Goal: Book appointment/travel/reservation

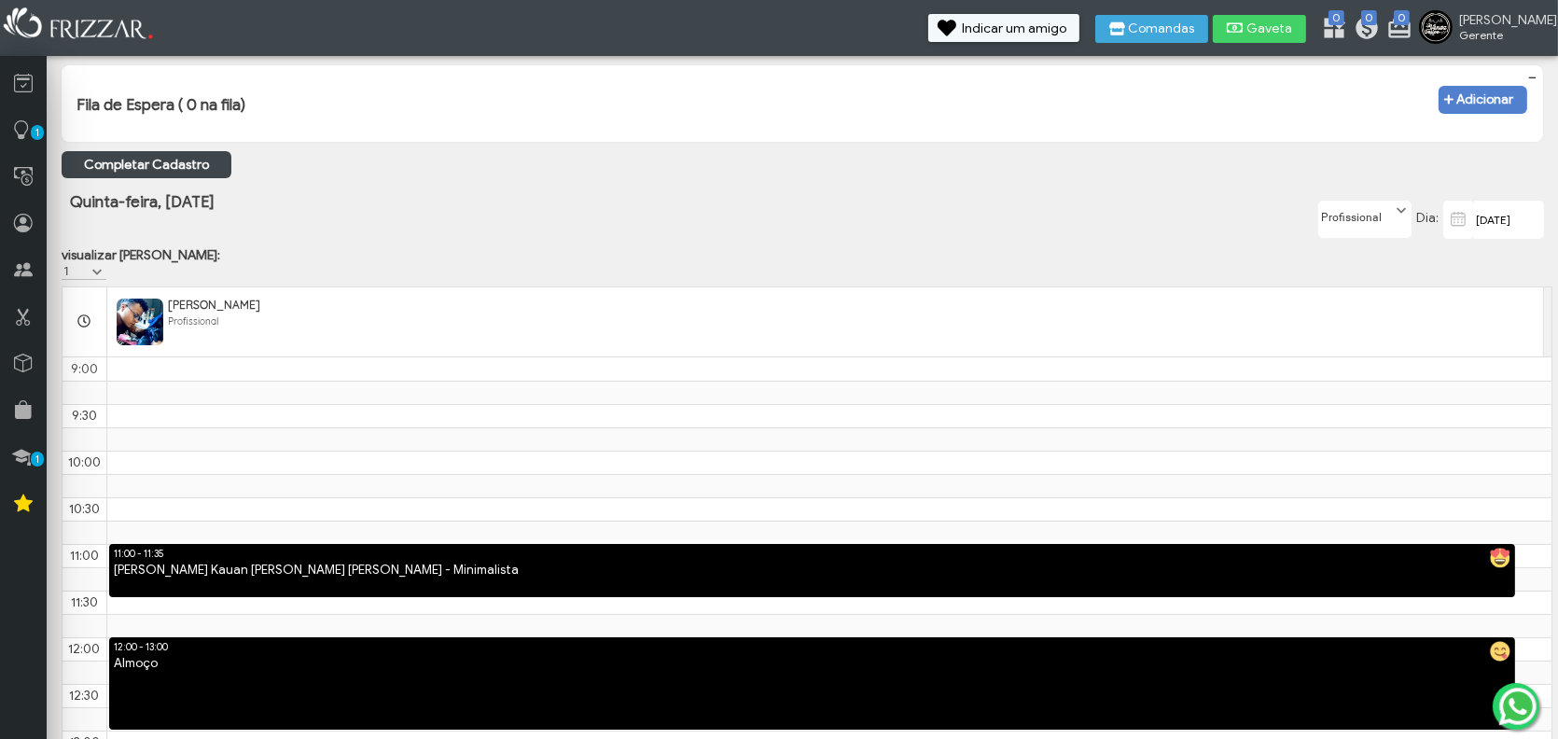
click at [1450, 100] on icon "submit" at bounding box center [1449, 100] width 10 height 10
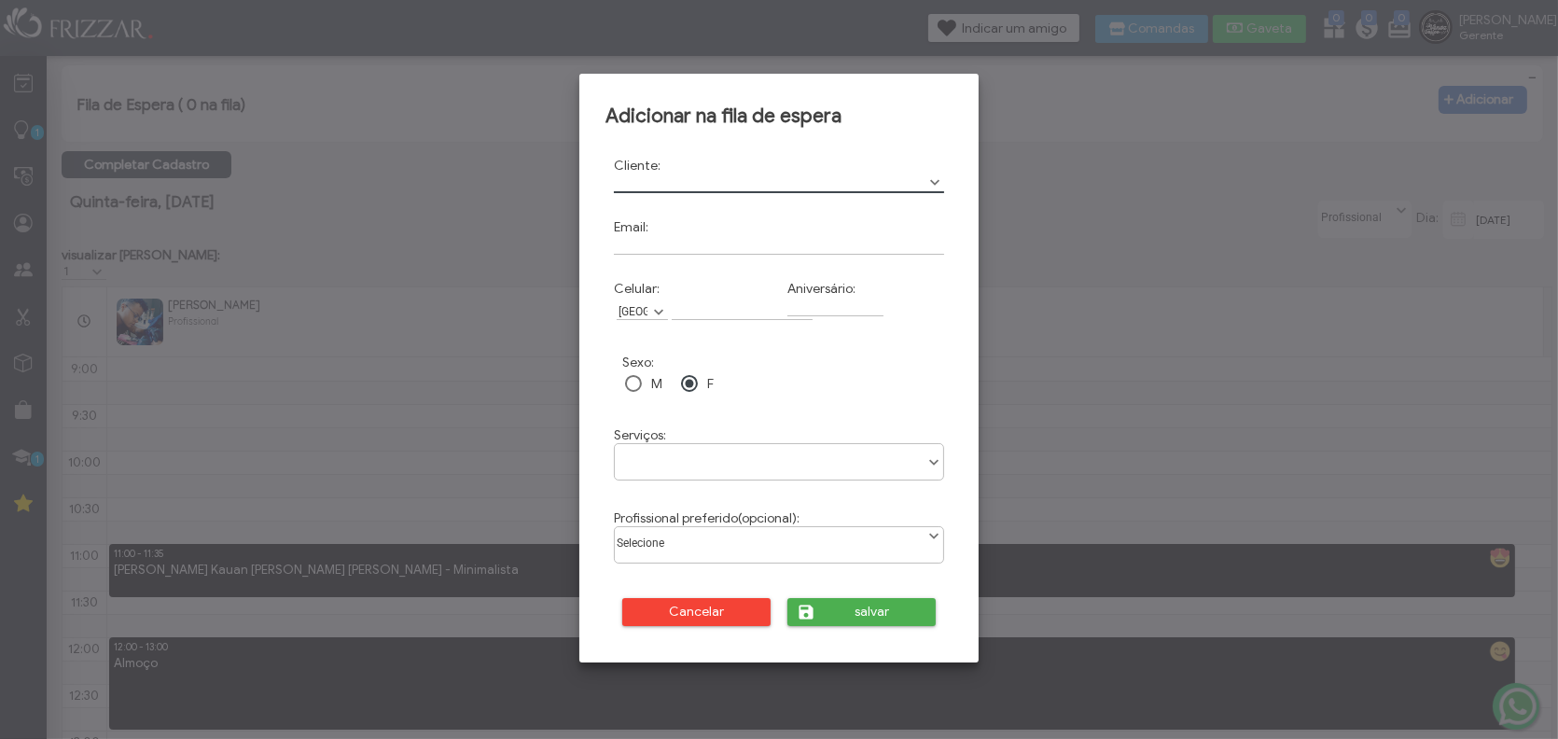
click at [666, 175] on input "text" at bounding box center [779, 184] width 330 height 20
click at [750, 606] on span "Cancelar" at bounding box center [696, 612] width 122 height 28
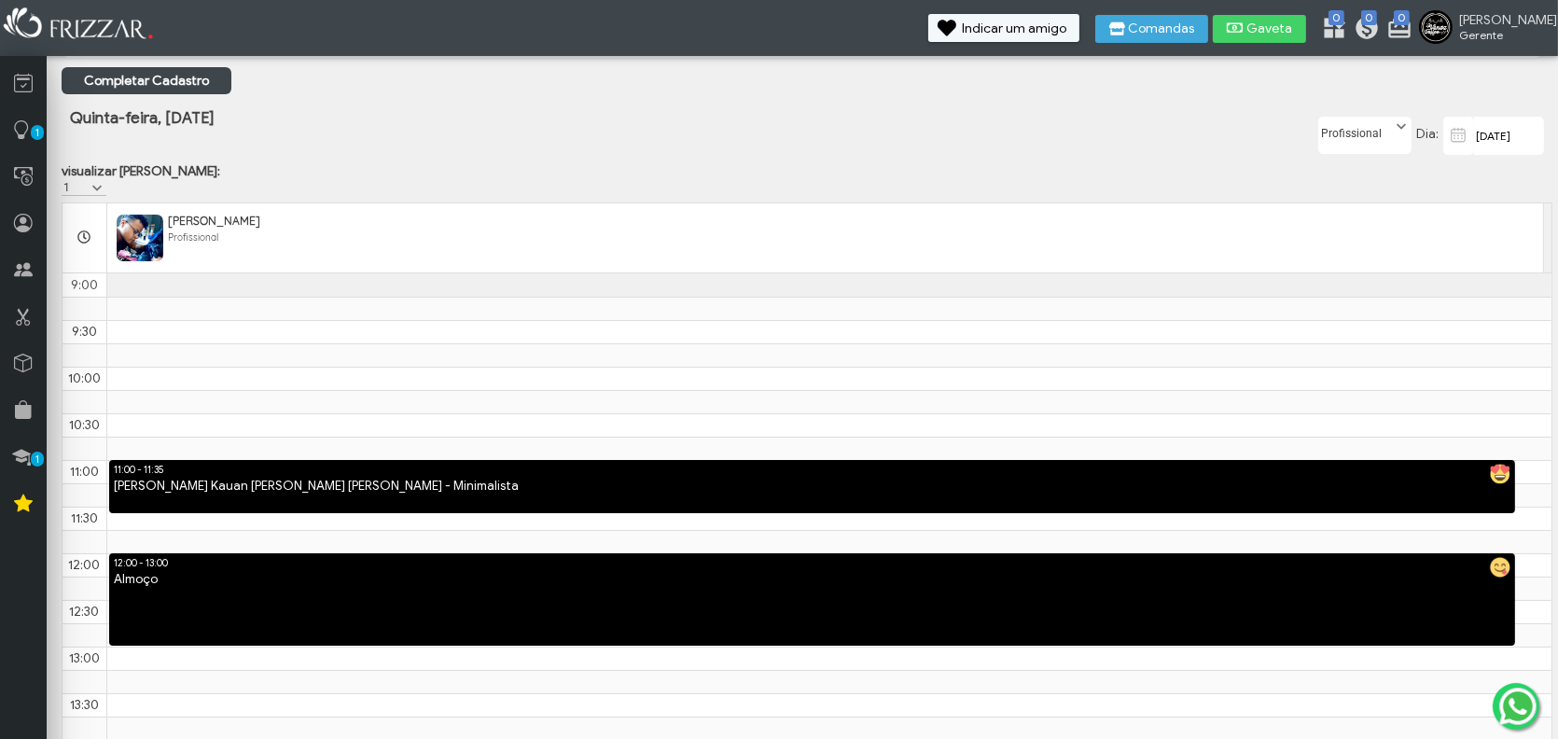
scroll to position [160, 0]
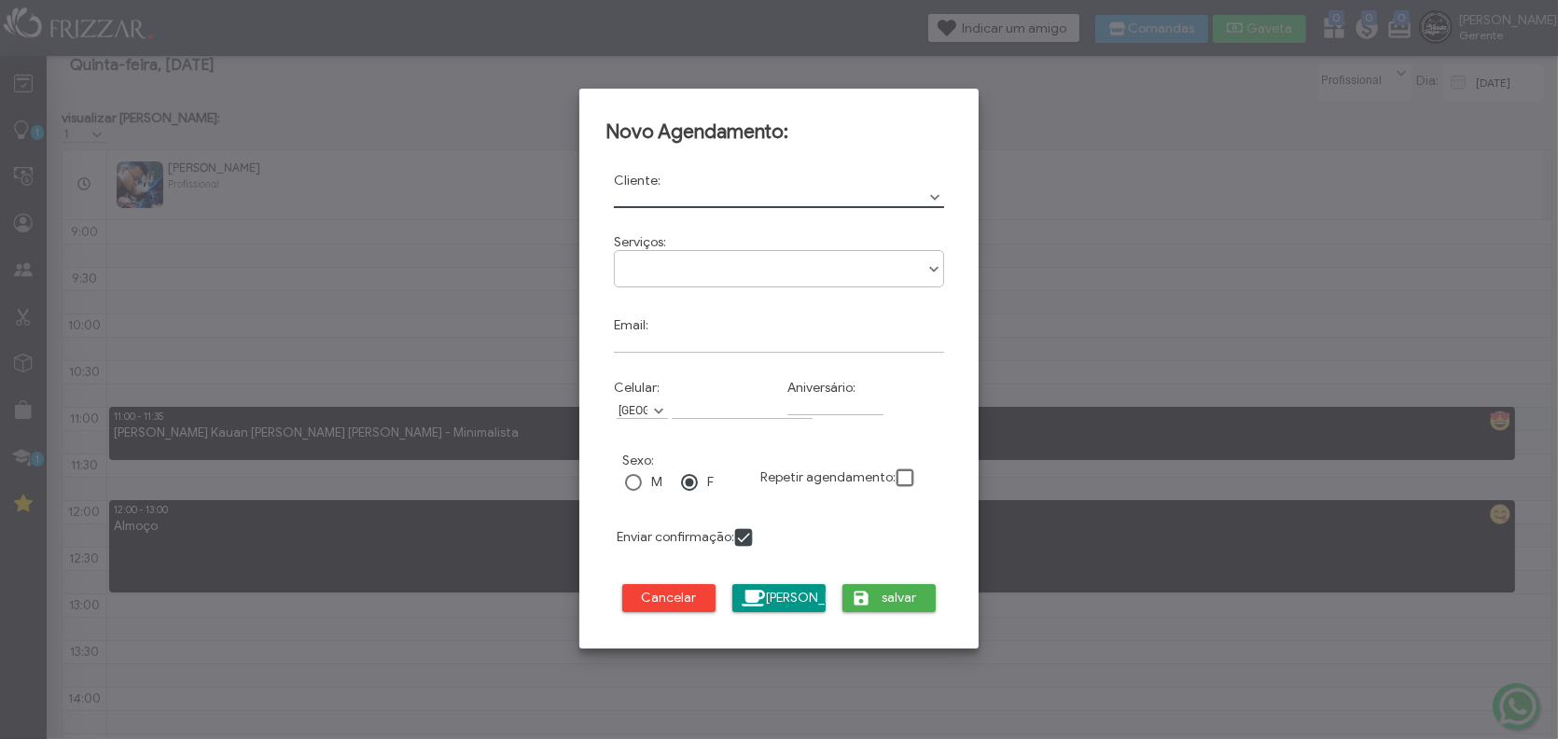
click at [705, 193] on input "text" at bounding box center [779, 198] width 330 height 20
type input "w"
type input "[PERSON_NAME] Passioni"
click at [748, 250] on div "Serviços: Tatuagem Promoção Tattoo Tela Cobertura Tattoo Minimalista Blackwork" at bounding box center [779, 263] width 347 height 74
click at [774, 268] on ul at bounding box center [779, 262] width 328 height 22
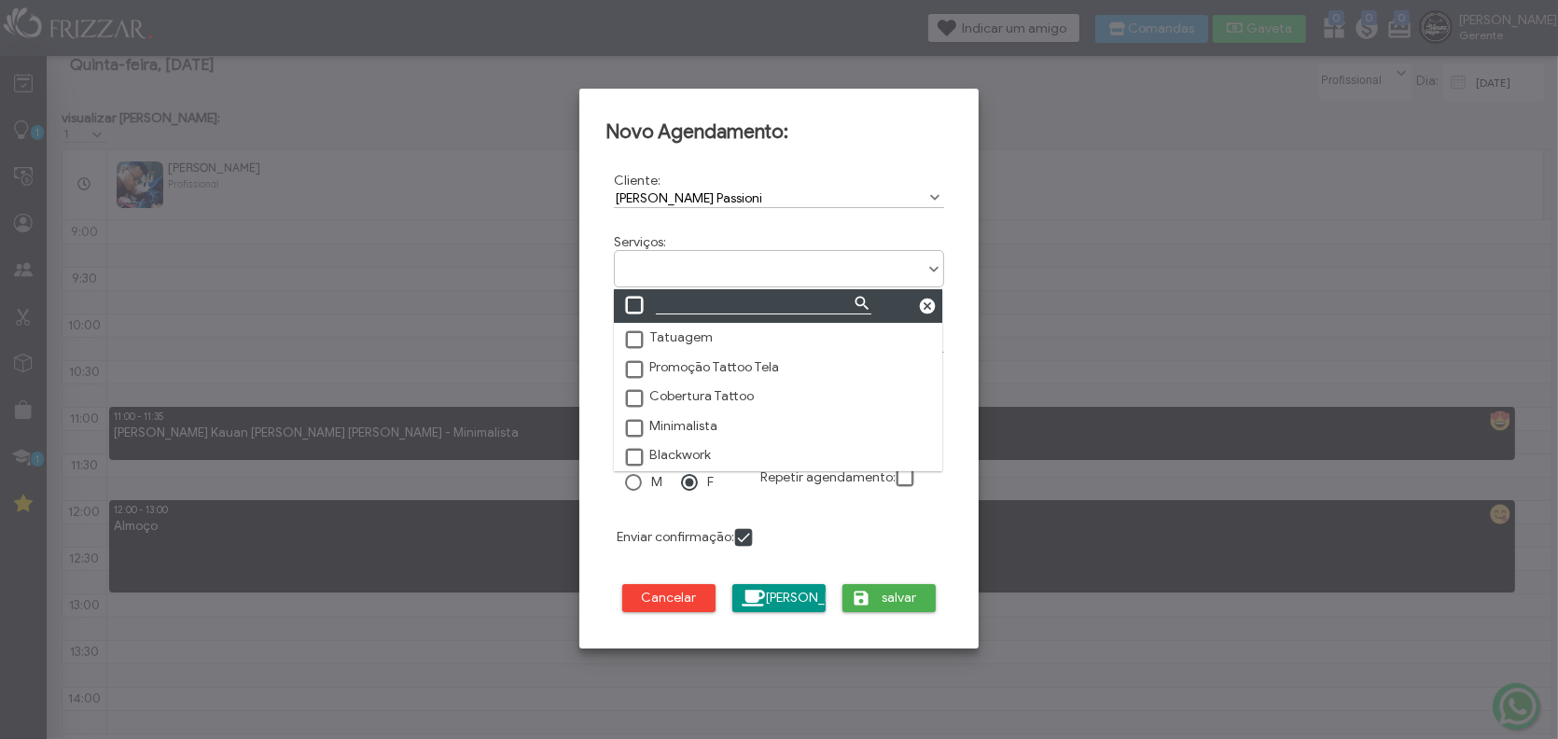
scroll to position [9, 82]
click at [753, 368] on label "Promoção Tattoo Tela" at bounding box center [701, 367] width 156 height 17
click at [907, 232] on div "Serviços: Tatuagem Promoção Tattoo Tela Cobertura Tattoo Minimalista Blackwork …" at bounding box center [779, 263] width 347 height 74
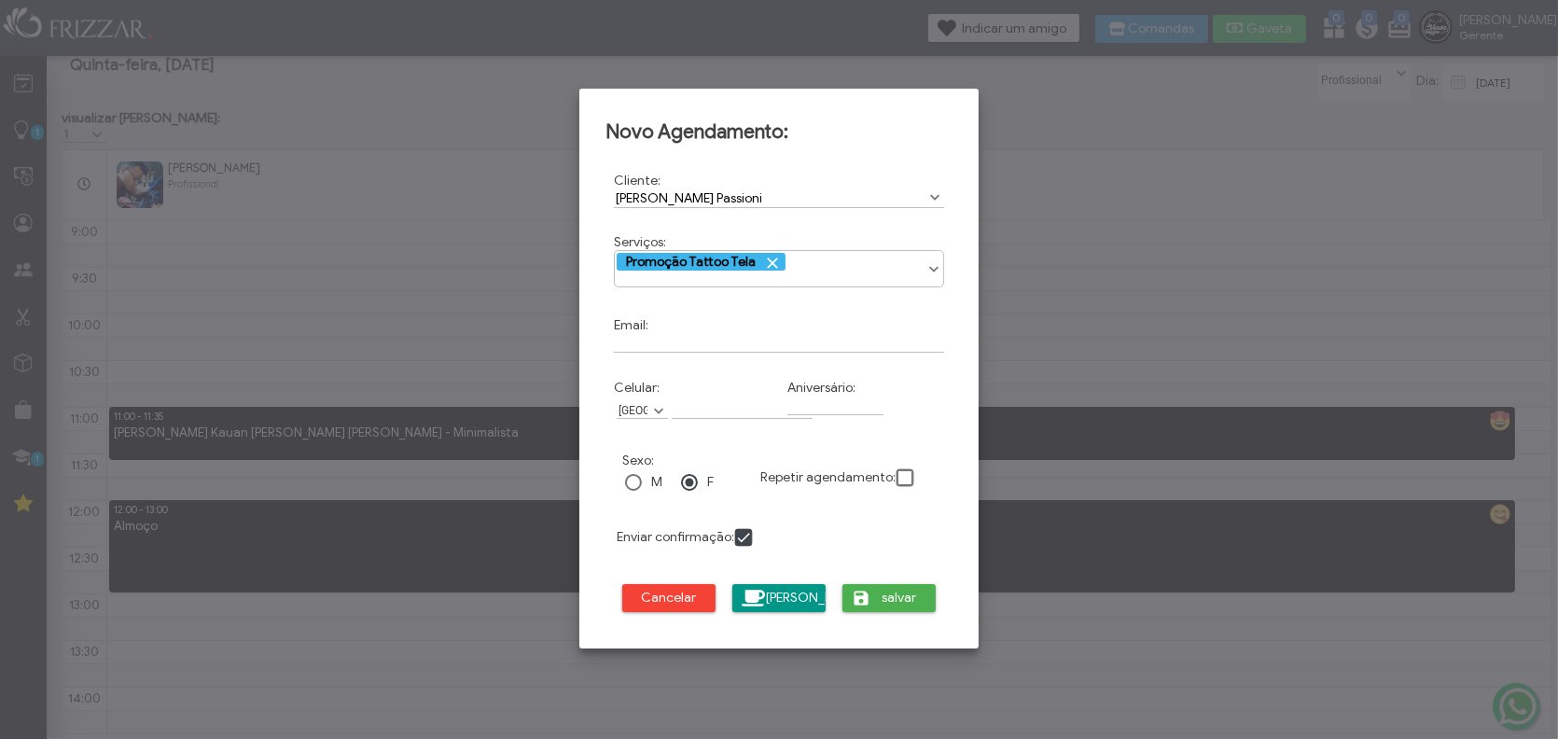
click at [759, 326] on div "Email:" at bounding box center [779, 335] width 347 height 52
click at [762, 340] on input "Email:" at bounding box center [779, 343] width 330 height 20
type input "[EMAIL_ADDRESS][DOMAIN_NAME]"
click at [707, 419] on input "Celular:" at bounding box center [742, 409] width 141 height 20
type input "[PHONE_NUMBER]"
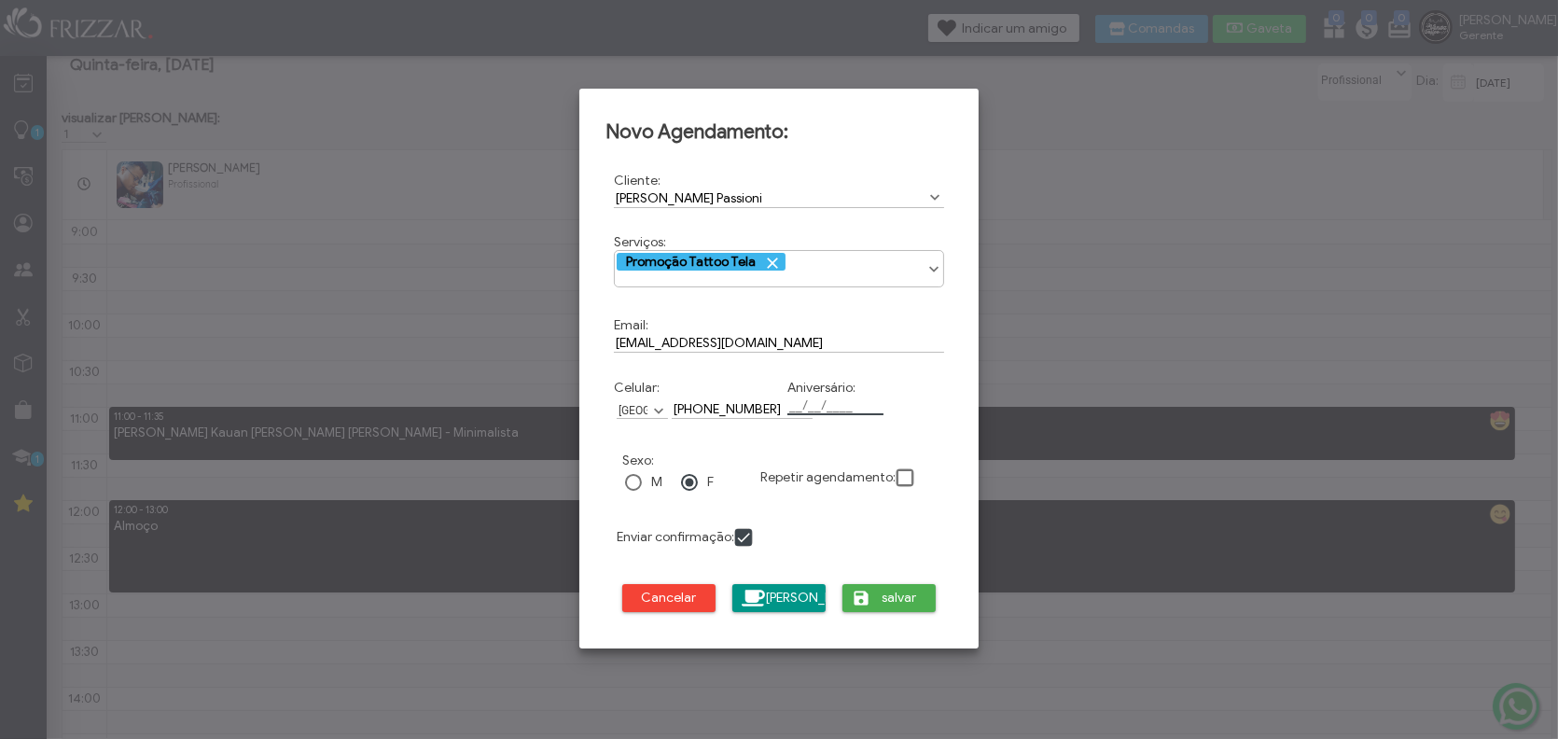
click at [843, 411] on input "Aniversário:" at bounding box center [836, 406] width 96 height 20
type input "[DATE]"
click at [631, 489] on div at bounding box center [633, 482] width 17 height 17
click at [748, 534] on span at bounding box center [744, 538] width 19 height 19
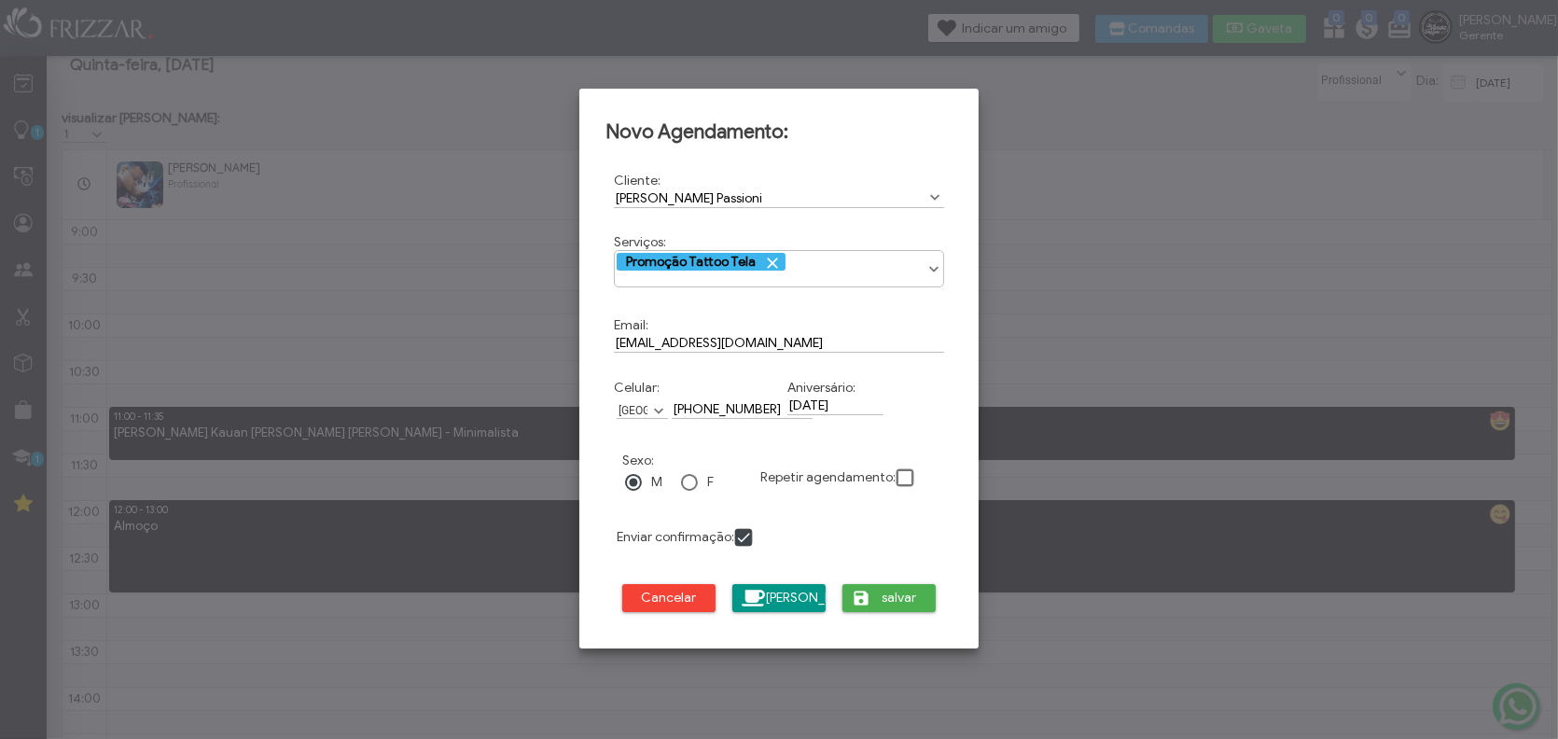
scroll to position [8, 9]
click at [849, 602] on button "salvar" at bounding box center [889, 598] width 93 height 28
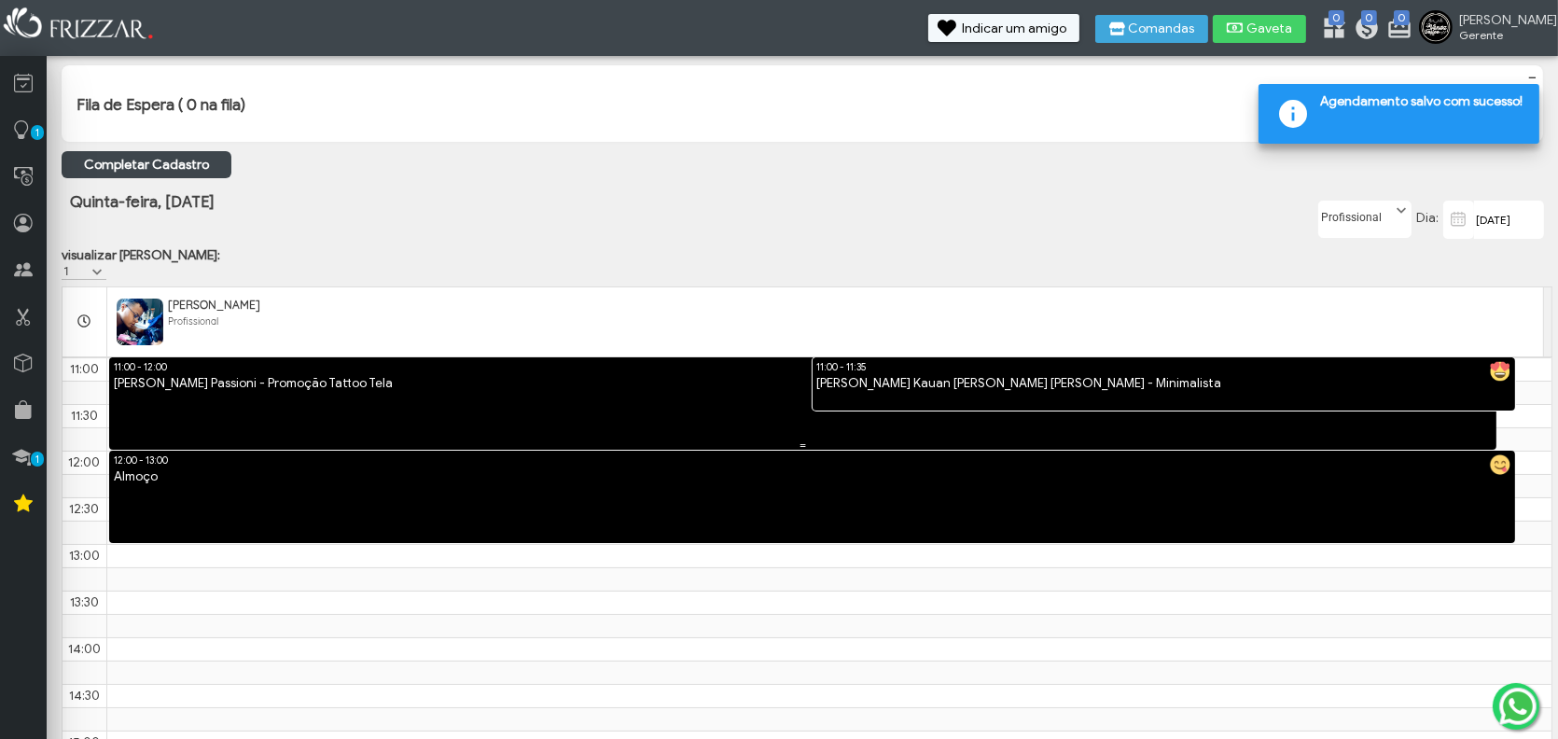
scroll to position [93, 0]
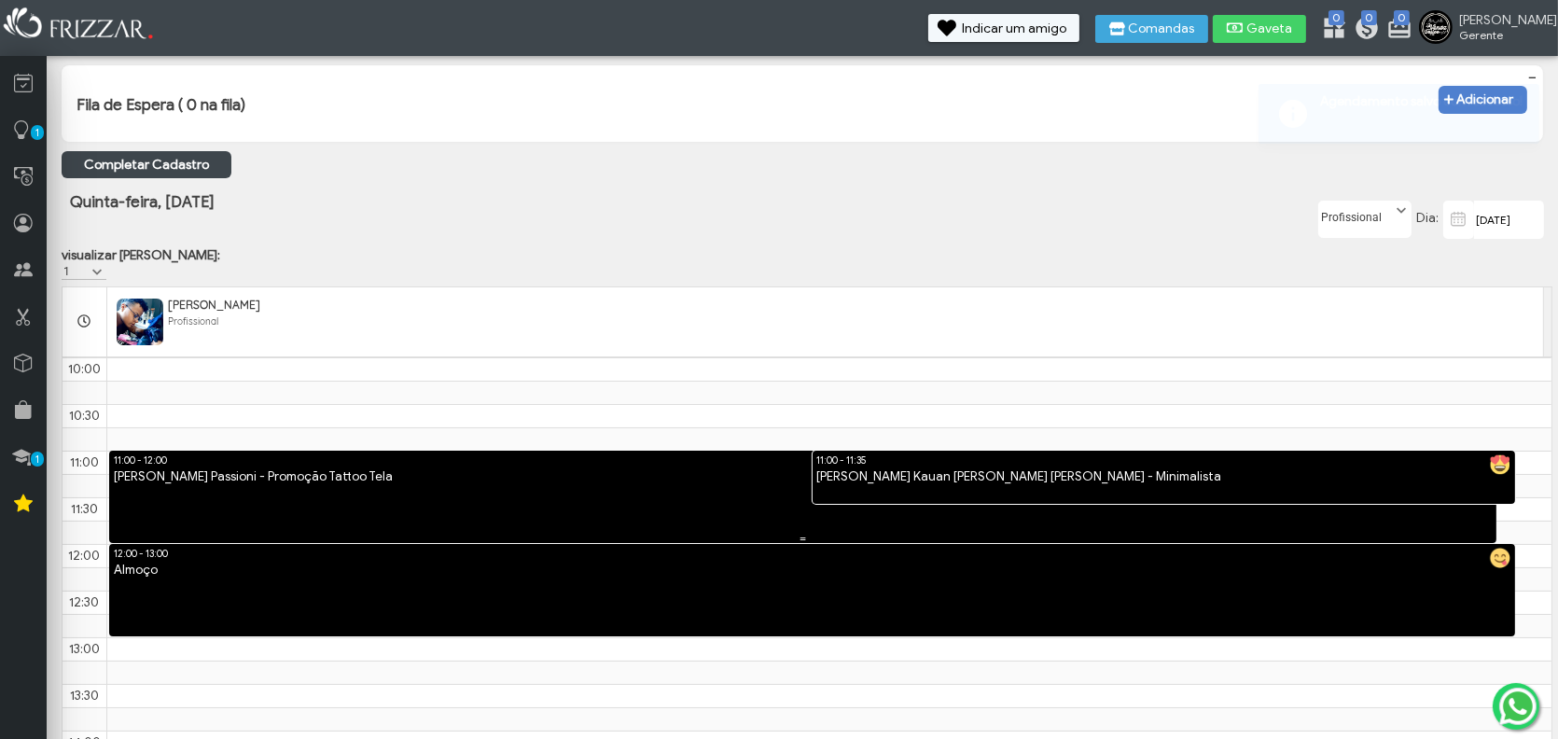
click at [193, 514] on link "11:00 - 12:00 [PERSON_NAME] Passioni - Promoção Tattoo Tela" at bounding box center [803, 497] width 1388 height 92
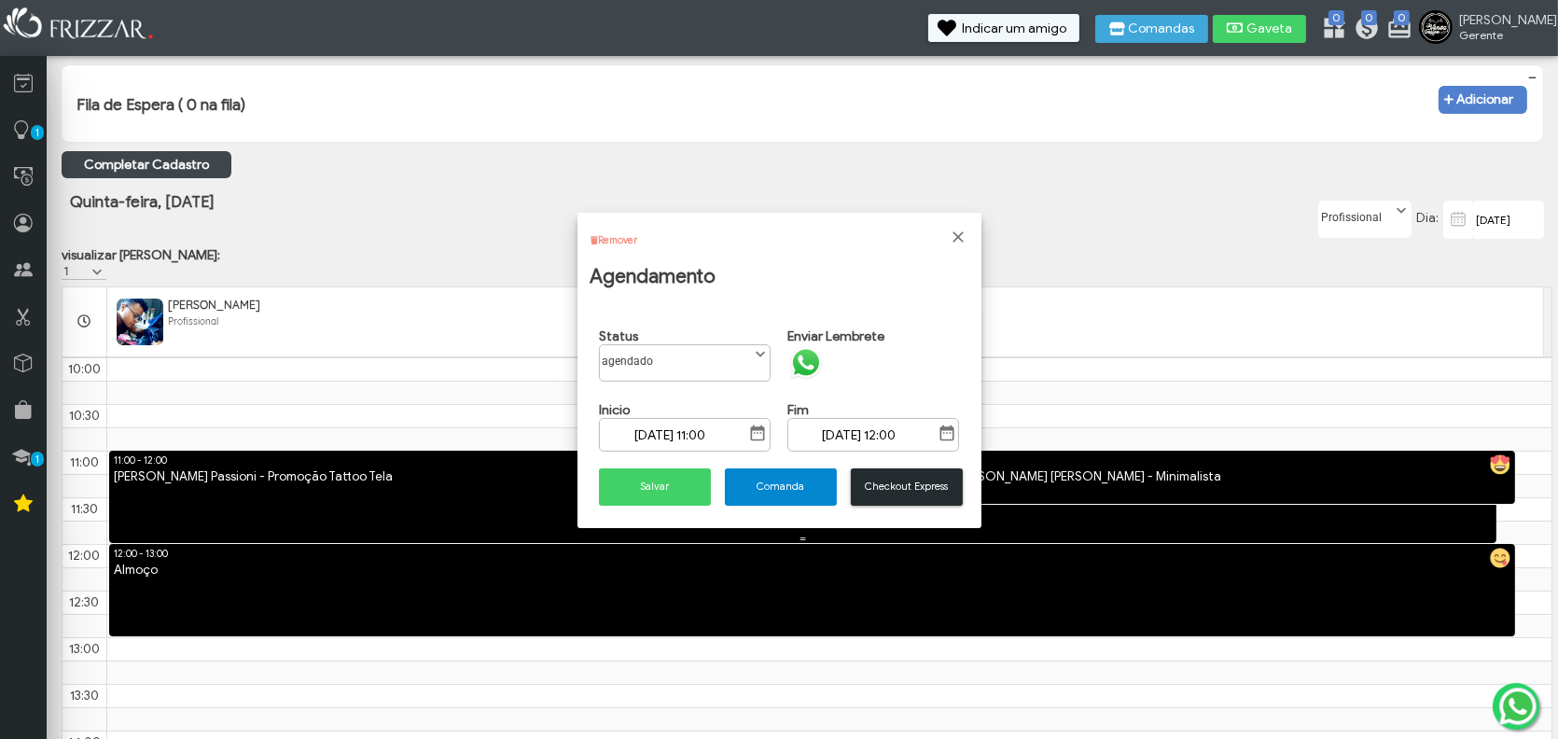
scroll to position [9, 82]
click at [910, 437] on input "[DATE] 12:00" at bounding box center [874, 435] width 172 height 34
click at [954, 436] on span "Show Calendar" at bounding box center [947, 433] width 19 height 19
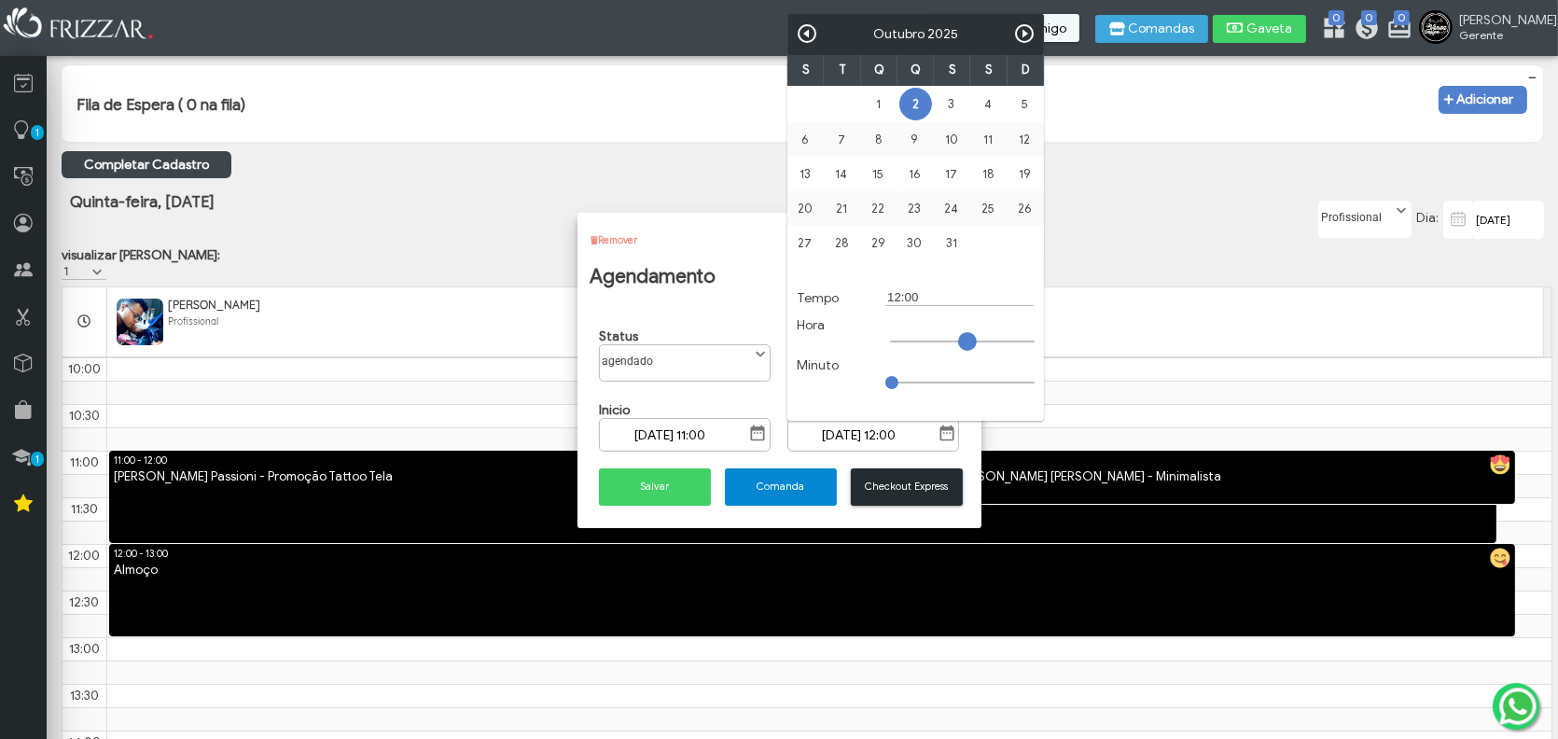
type input "[DATE] 13:00"
type input "13:00"
type input "[DATE] 14:00"
type input "14:00"
type input "[DATE] 15:00"
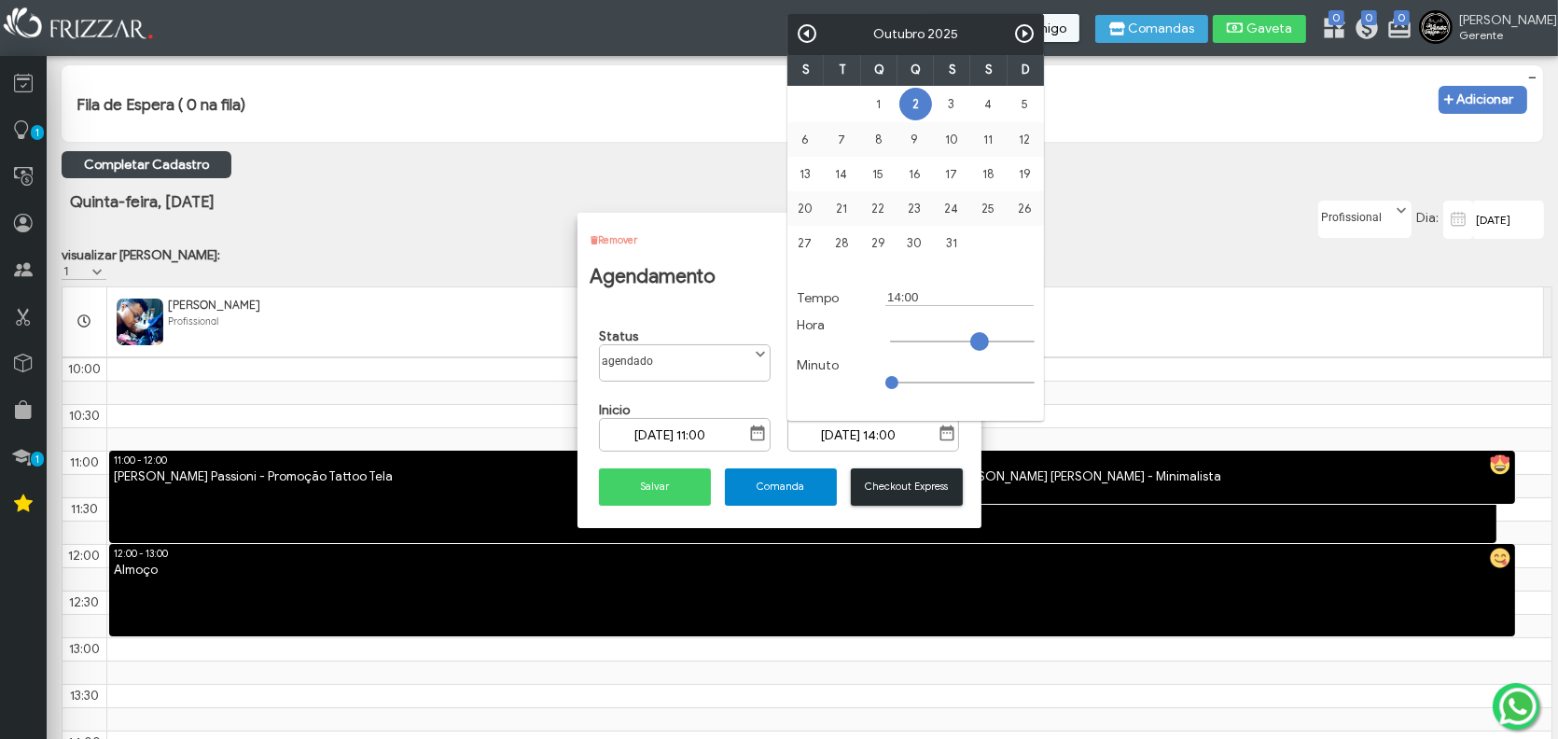
type input "15:00"
drag, startPoint x: 967, startPoint y: 336, endPoint x: 986, endPoint y: 339, distance: 19.8
click at [986, 339] on span at bounding box center [986, 341] width 19 height 19
click at [696, 467] on div "Salvar" at bounding box center [654, 487] width 126 height 54
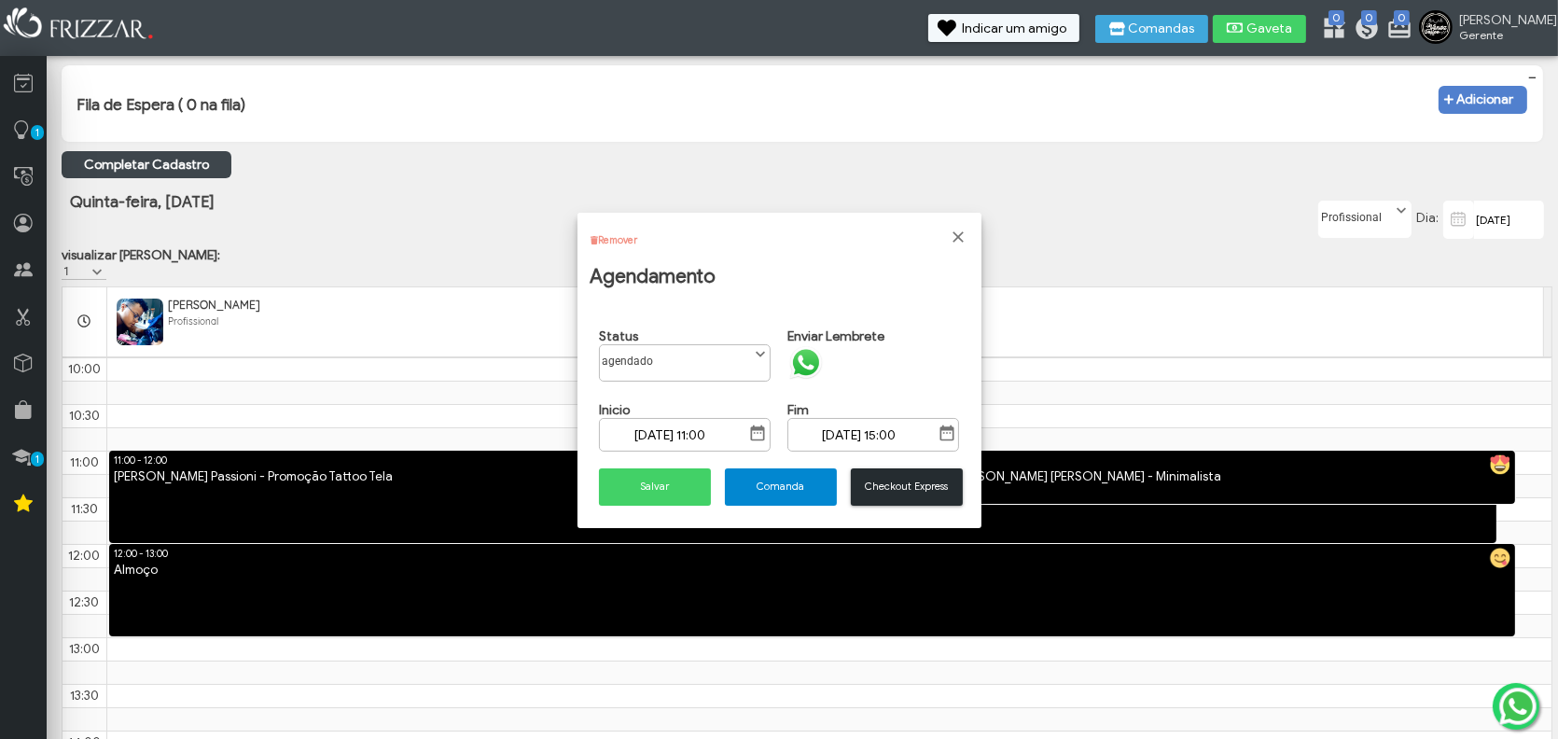
click at [753, 365] on div "agendado confirmado chegou desmarcou em atendimento faltou agendado" at bounding box center [685, 362] width 172 height 37
click at [763, 355] on span at bounding box center [760, 354] width 19 height 19
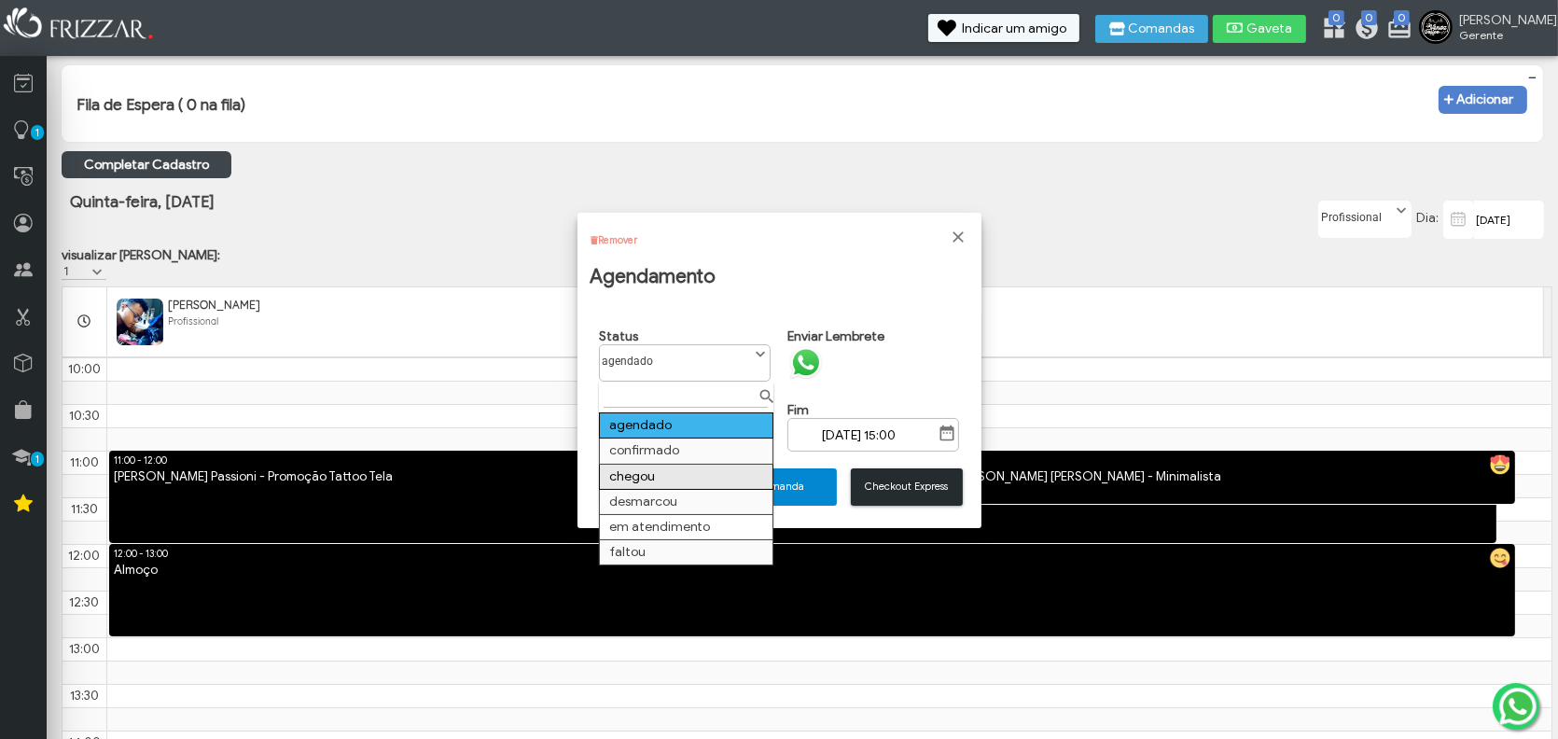
click at [715, 473] on td "chegou" at bounding box center [686, 476] width 174 height 25
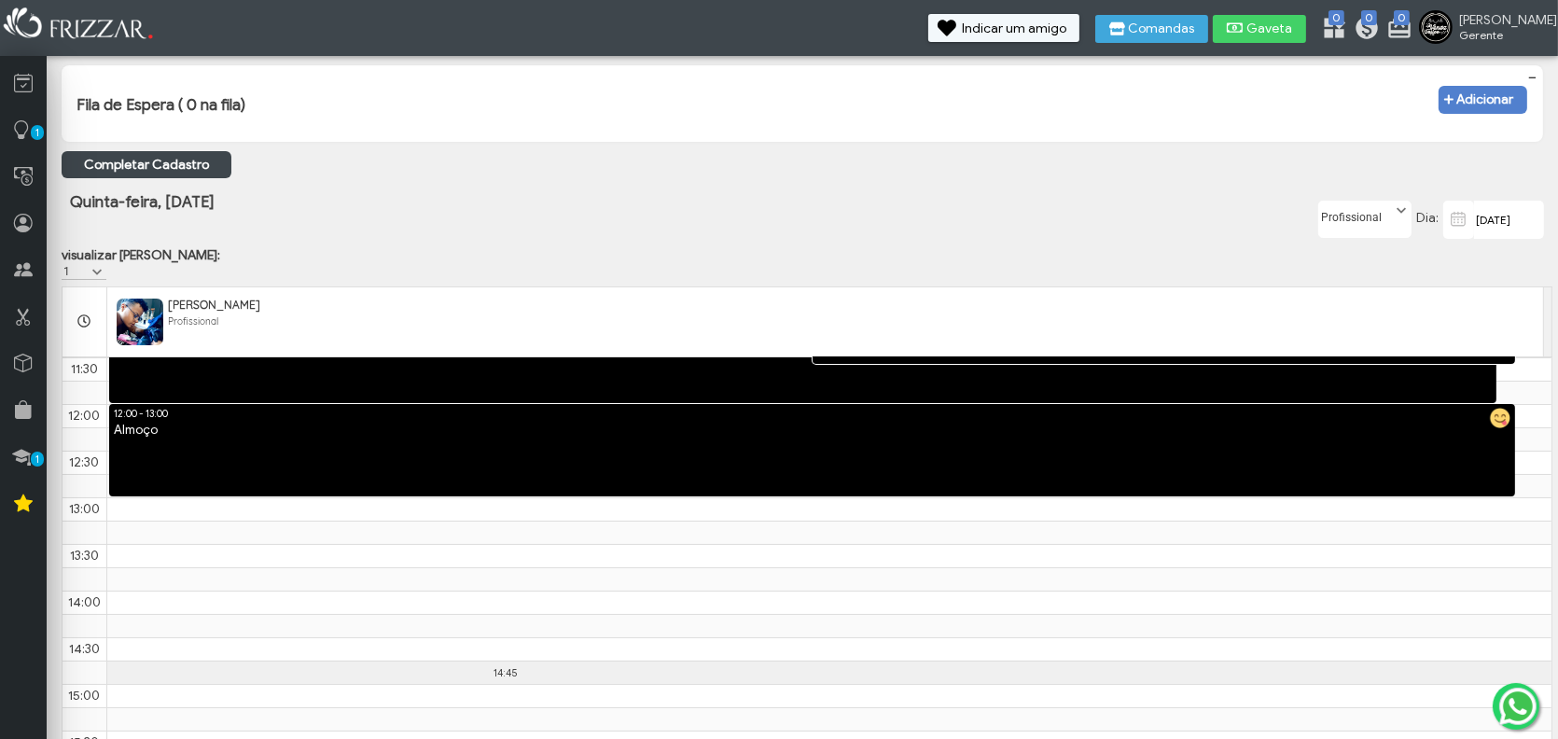
scroll to position [93, 0]
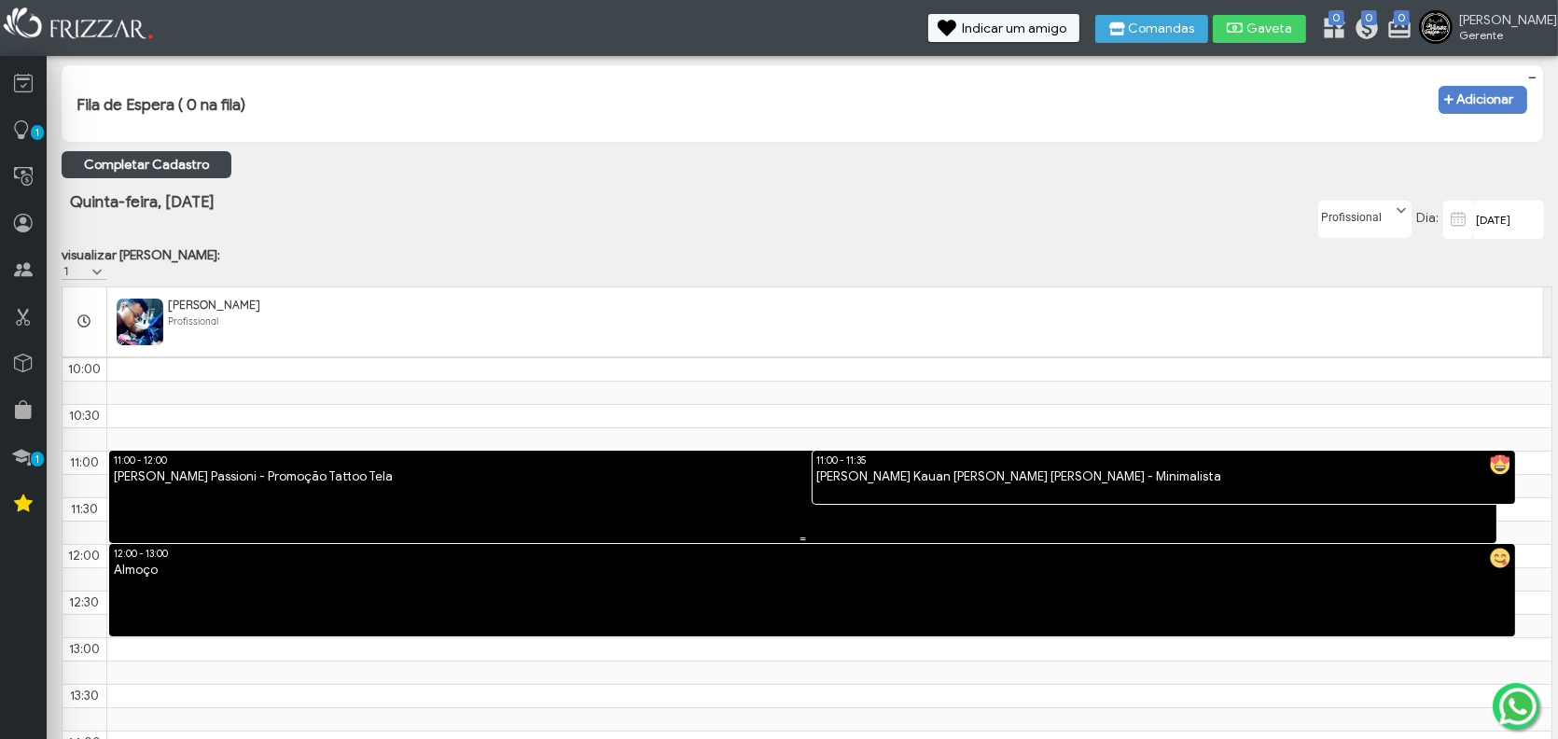
click at [520, 520] on link "11:00 - 12:00 [PERSON_NAME] Passioni - Promoção Tattoo Tela" at bounding box center [803, 497] width 1388 height 92
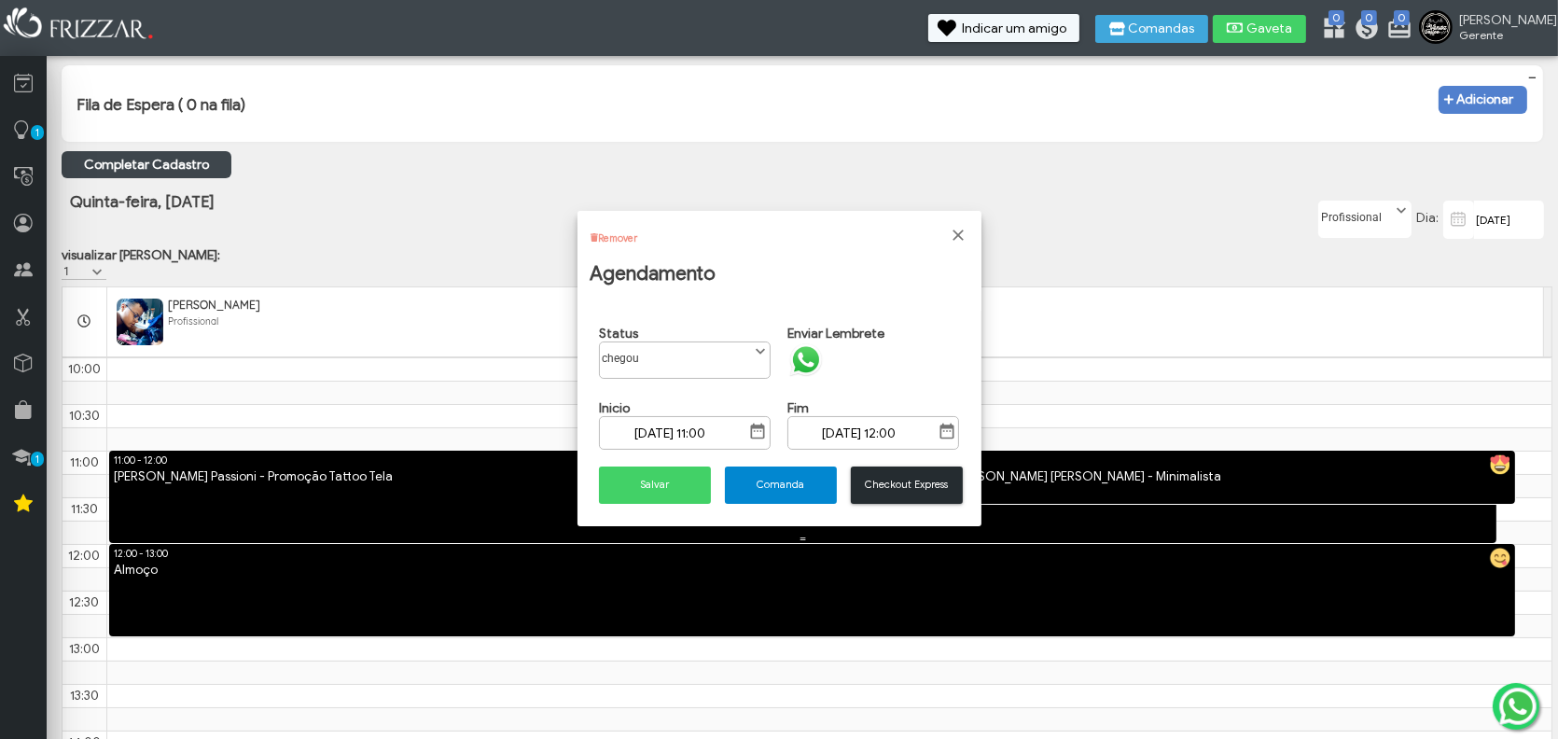
scroll to position [9, 82]
click at [944, 432] on span "Show Calendar" at bounding box center [947, 431] width 19 height 19
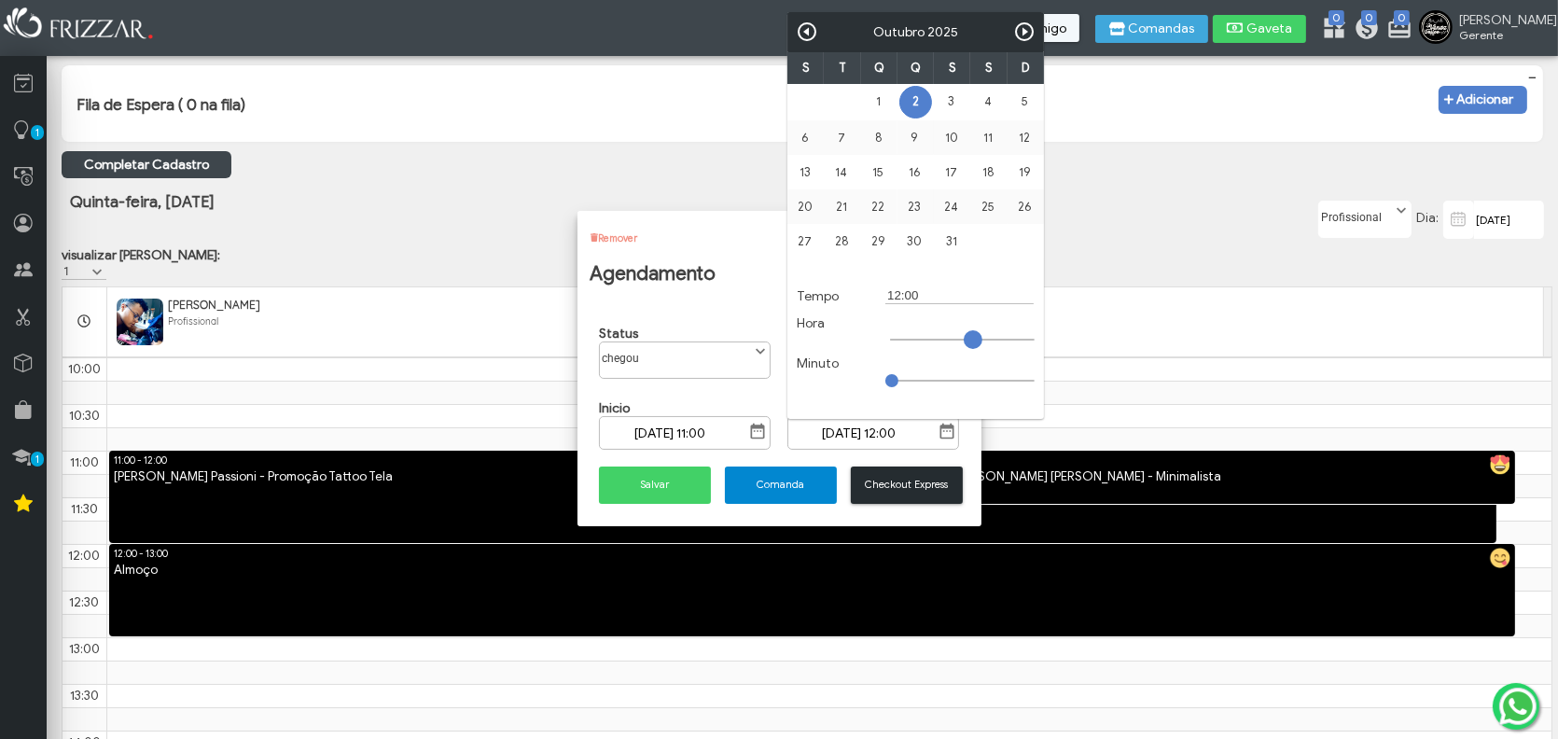
type input "[DATE] 13:00"
type input "13:00"
type input "[DATE] 14:00"
type input "14:00"
type input "[DATE] 15:00"
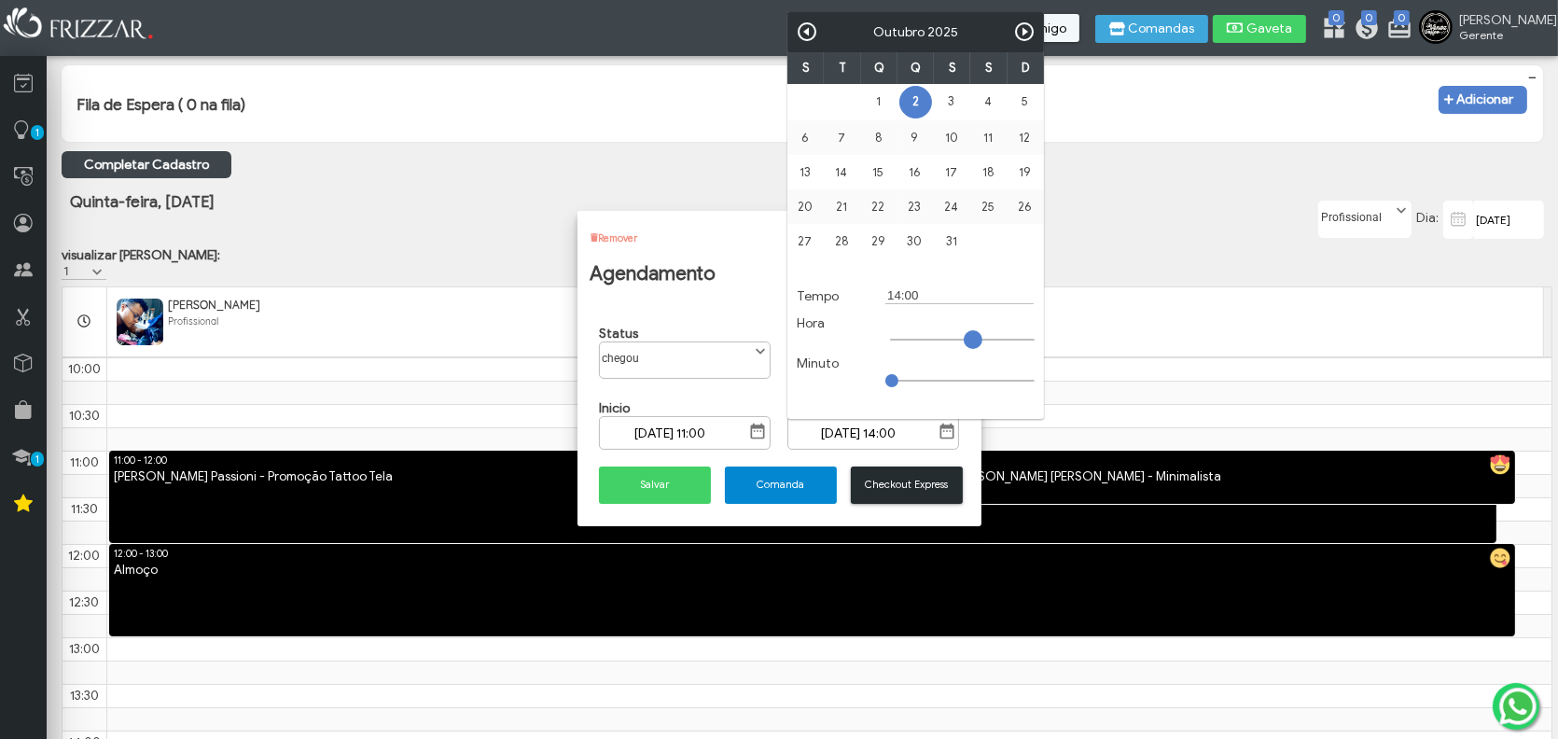
type input "15:00"
type input "[DATE] 16:00"
type input "16:00"
drag, startPoint x: 968, startPoint y: 337, endPoint x: 992, endPoint y: 341, distance: 24.5
click at [992, 341] on span at bounding box center [992, 339] width 19 height 19
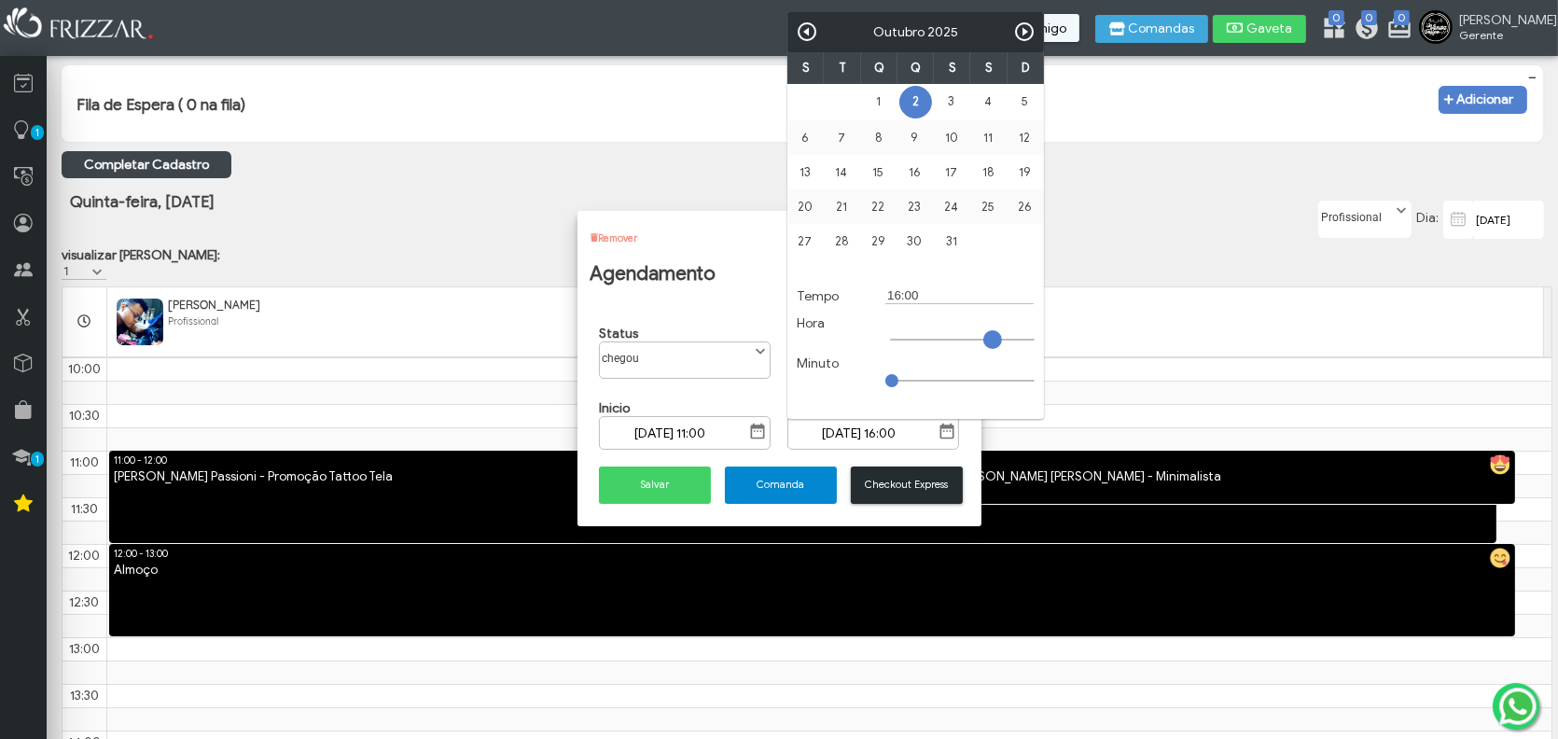
type input "[DATE] 15:00"
type input "15:00"
click at [981, 344] on span at bounding box center [986, 339] width 19 height 19
click at [695, 479] on button "Salvar" at bounding box center [655, 485] width 112 height 37
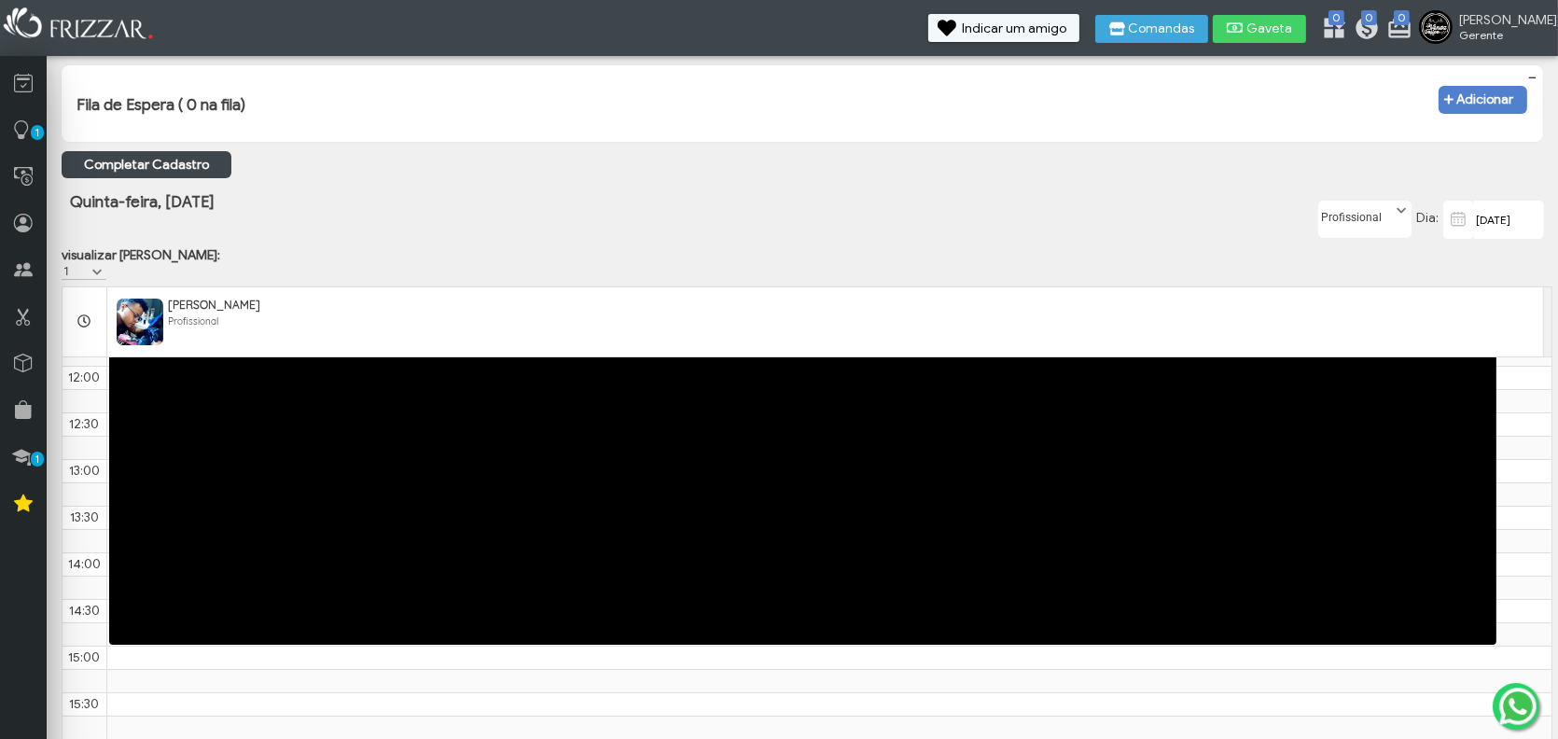
scroll to position [467, 0]
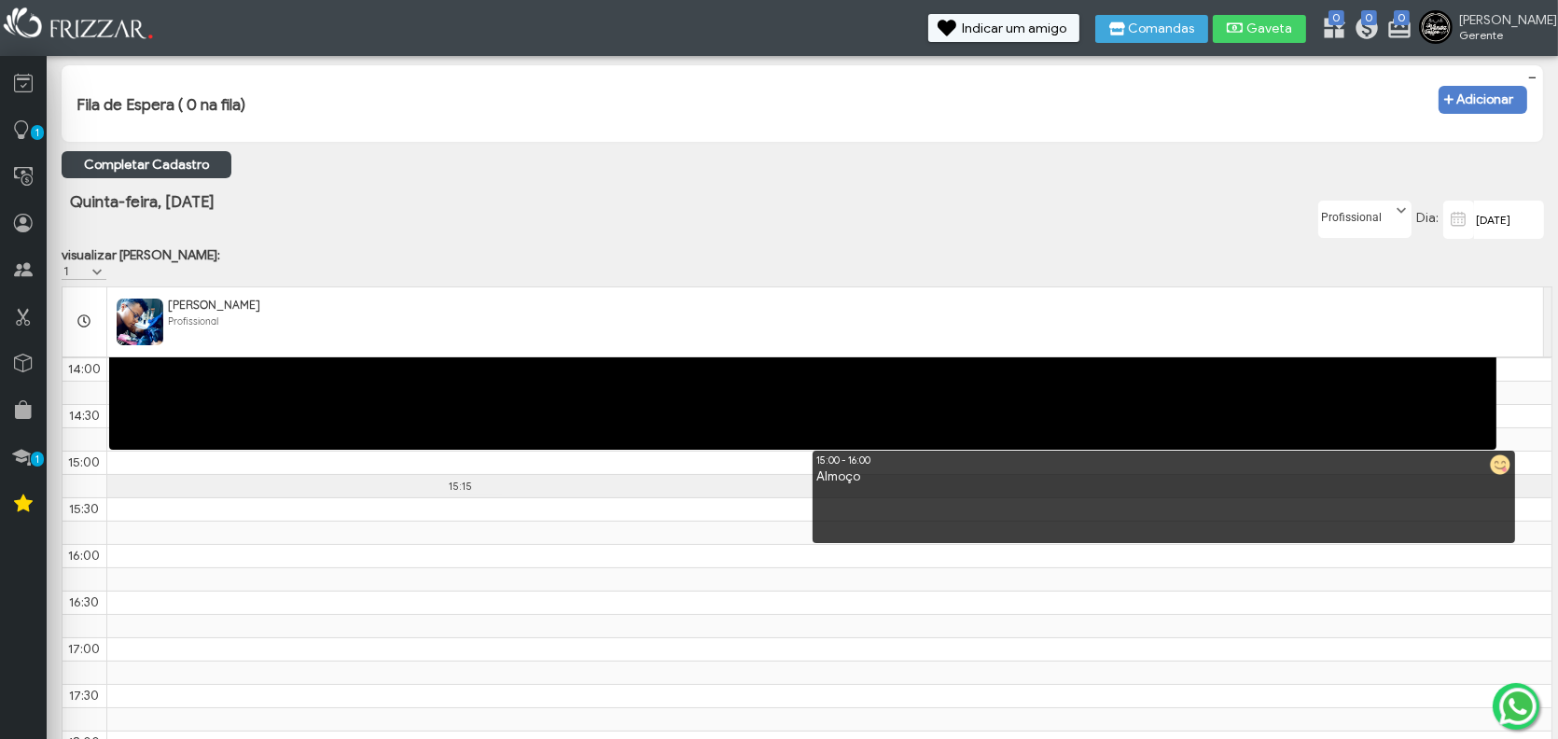
drag, startPoint x: 845, startPoint y: 507, endPoint x: 475, endPoint y: 500, distance: 370.5
click at [475, 500] on div "9:00 9:30 10:00 10:30 11:00 11:30 12:00 12:30 13:00 13:30 14:00 14:30 15:00 15:…" at bounding box center [807, 451] width 1489 height 1120
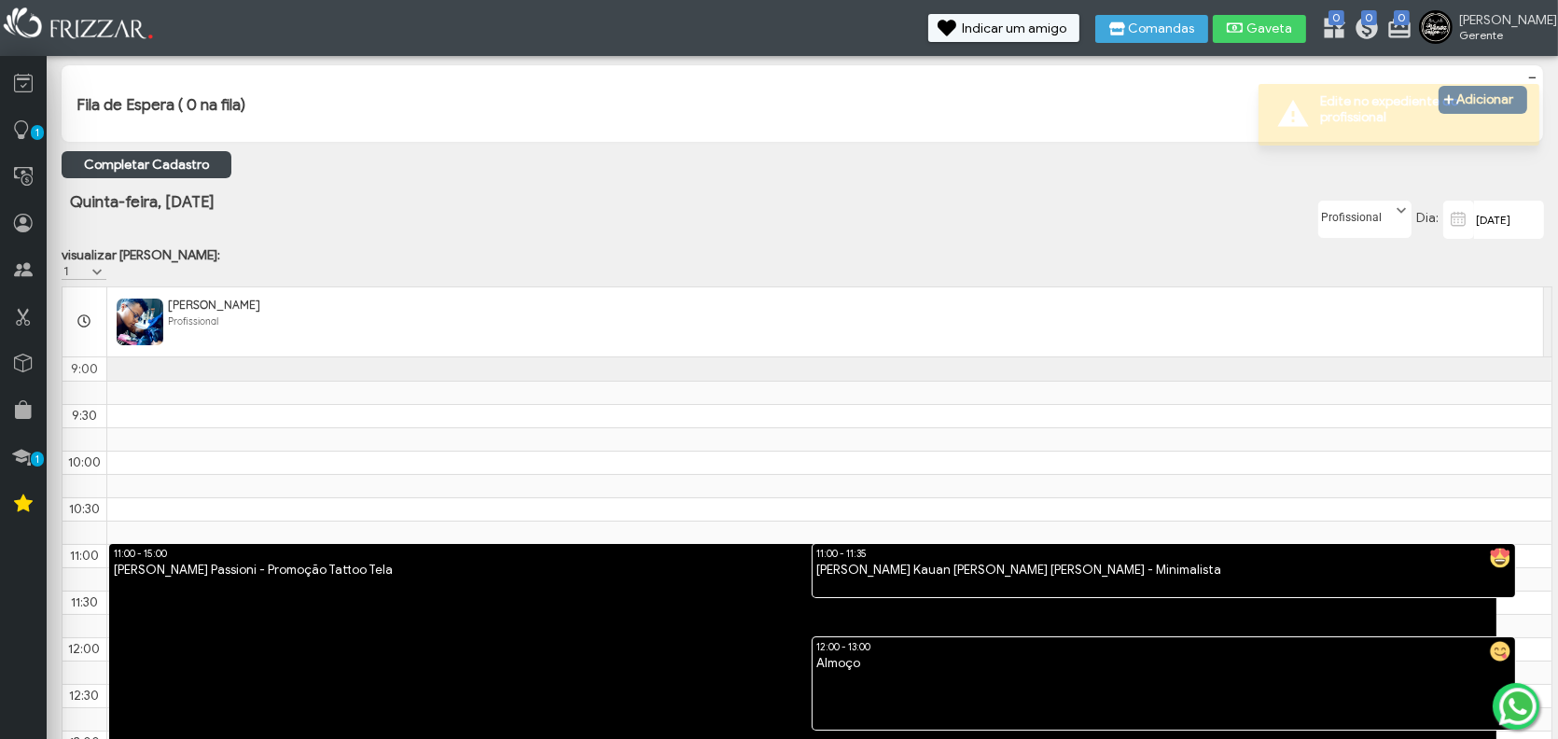
scroll to position [187, 0]
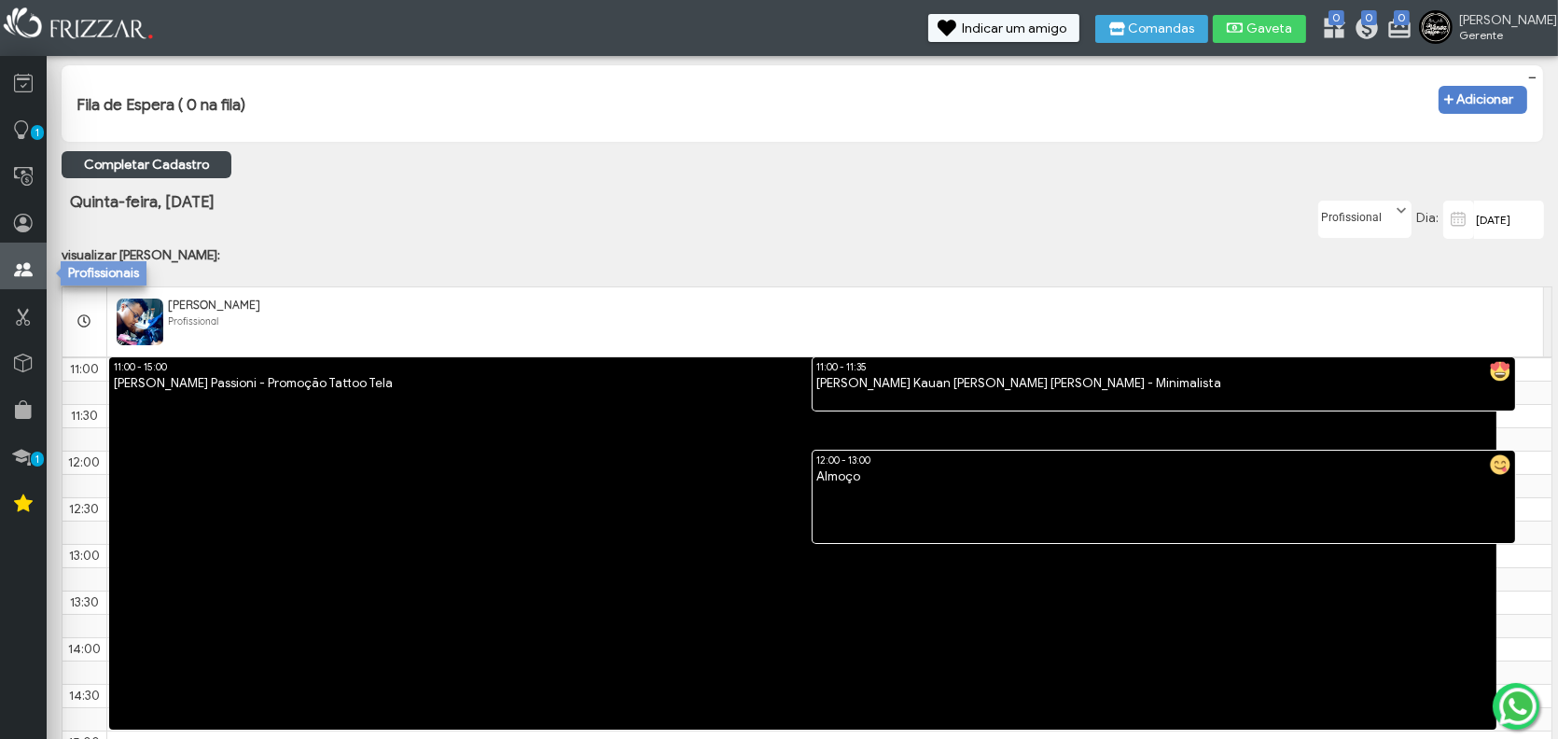
click at [18, 269] on icon at bounding box center [23, 269] width 19 height 23
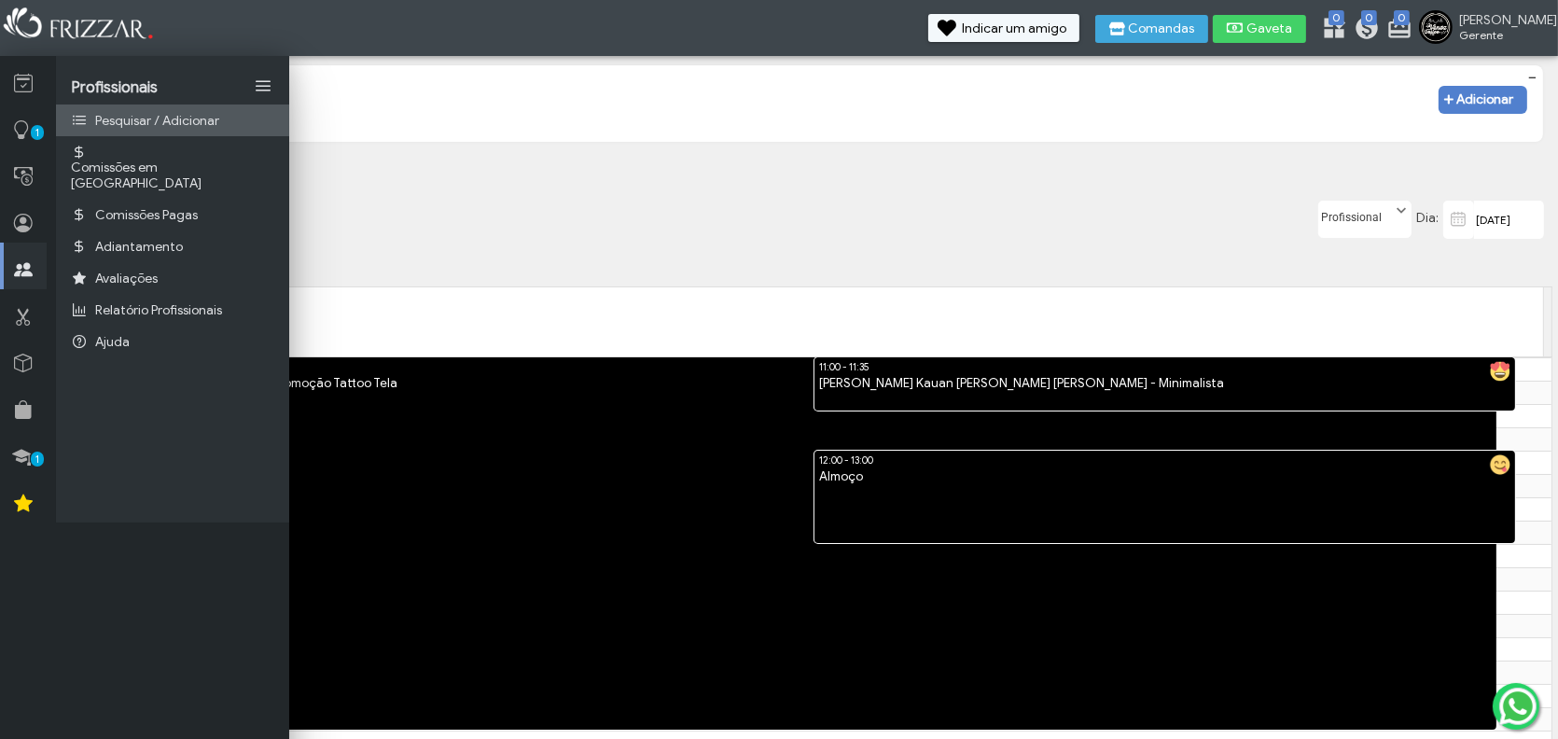
click at [160, 125] on span "Pesquisar / Adicionar" at bounding box center [157, 121] width 124 height 16
